Goal: Browse casually

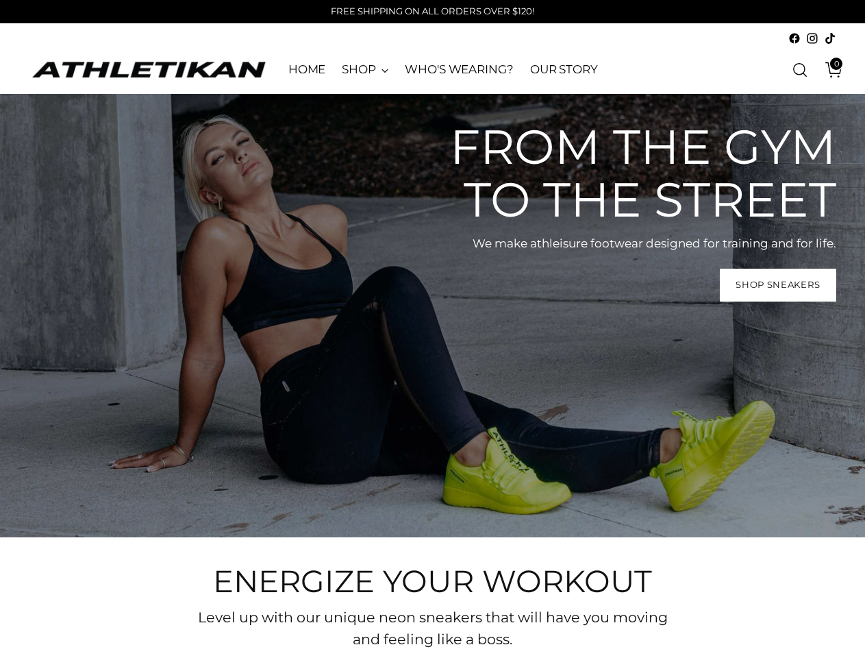
click at [432, 329] on div "From the gym to the street We make athleisure footwear designed for training an…" at bounding box center [432, 315] width 865 height 443
